Goal: Information Seeking & Learning: Learn about a topic

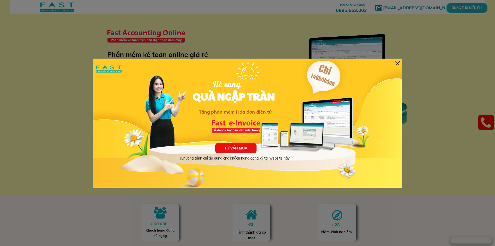
click at [400, 62] on div "TƯ VẤN MUA (Chương trình chỉ áp dụng cho khách hàng đăng ký tại website này) Hè…" at bounding box center [247, 122] width 309 height 129
click at [398, 62] on div at bounding box center [397, 63] width 4 height 4
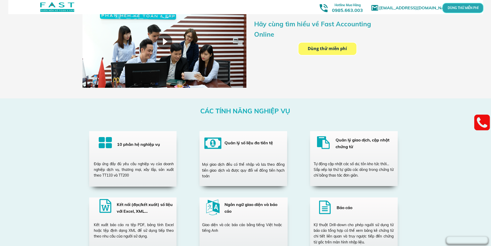
scroll to position [850, 0]
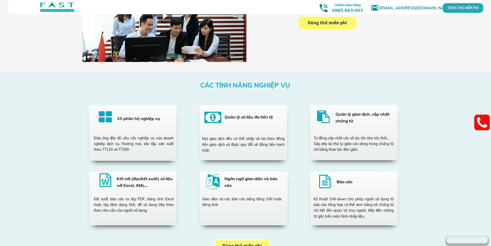
click at [105, 116] on div at bounding box center [105, 117] width 13 height 15
drag, startPoint x: 130, startPoint y: 126, endPoint x: 131, endPoint y: 131, distance: 5.5
click at [131, 128] on div at bounding box center [132, 132] width 87 height 55
click at [131, 166] on div "CÁC TÍNH NĂNG NGHIỆP VỤ 10 phân hệ nghiệp vụ Đáp ứng đầy đủ yêu cầu nghiệp vụ c…" at bounding box center [245, 166] width 247 height 189
click at [136, 145] on div "Đáp ứng đầy đủ yêu cầu nghiệp vụ của doanh nghiệp dịch vụ, thương mại, xây lắp,…" at bounding box center [134, 143] width 80 height 17
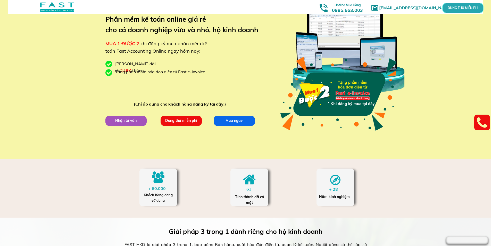
scroll to position [0, 0]
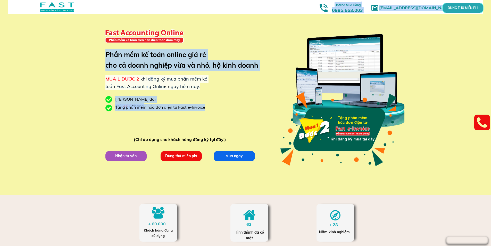
drag, startPoint x: 189, startPoint y: 34, endPoint x: 127, endPoint y: 31, distance: 62.4
click at [127, 31] on div "[EMAIL_ADDRESS][DOMAIN_NAME] MUA 1 ĐƯỢC 2 khi đăng ký mua phần mềm kế toán Fast…" at bounding box center [245, 97] width 247 height 194
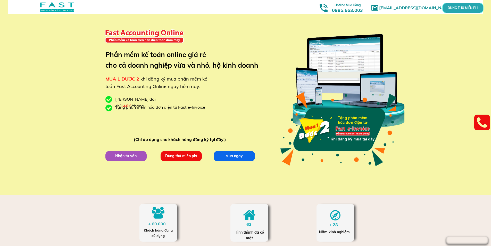
click at [191, 27] on div "[EMAIL_ADDRESS][DOMAIN_NAME] MUA 1 ĐƯỢC 2 khi đăng ký mua phần mềm kế toán Fast…" at bounding box center [245, 97] width 247 height 194
drag, startPoint x: 106, startPoint y: 30, endPoint x: 181, endPoint y: 31, distance: 74.7
click at [180, 31] on div at bounding box center [144, 36] width 82 height 30
